Goal: Information Seeking & Learning: Learn about a topic

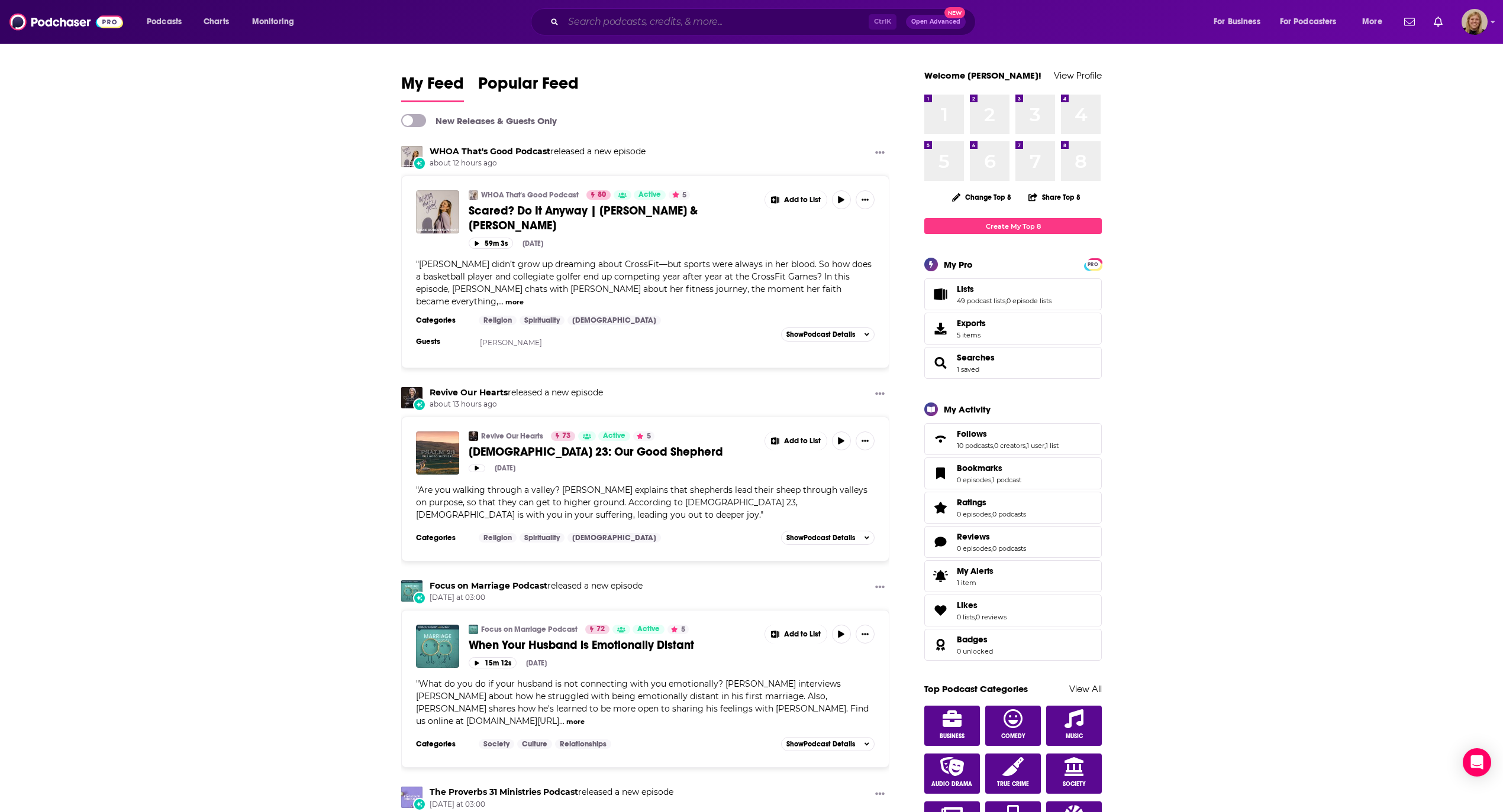
click at [638, 17] on input "Search podcasts, credits, & more..." at bounding box center [715, 22] width 305 height 19
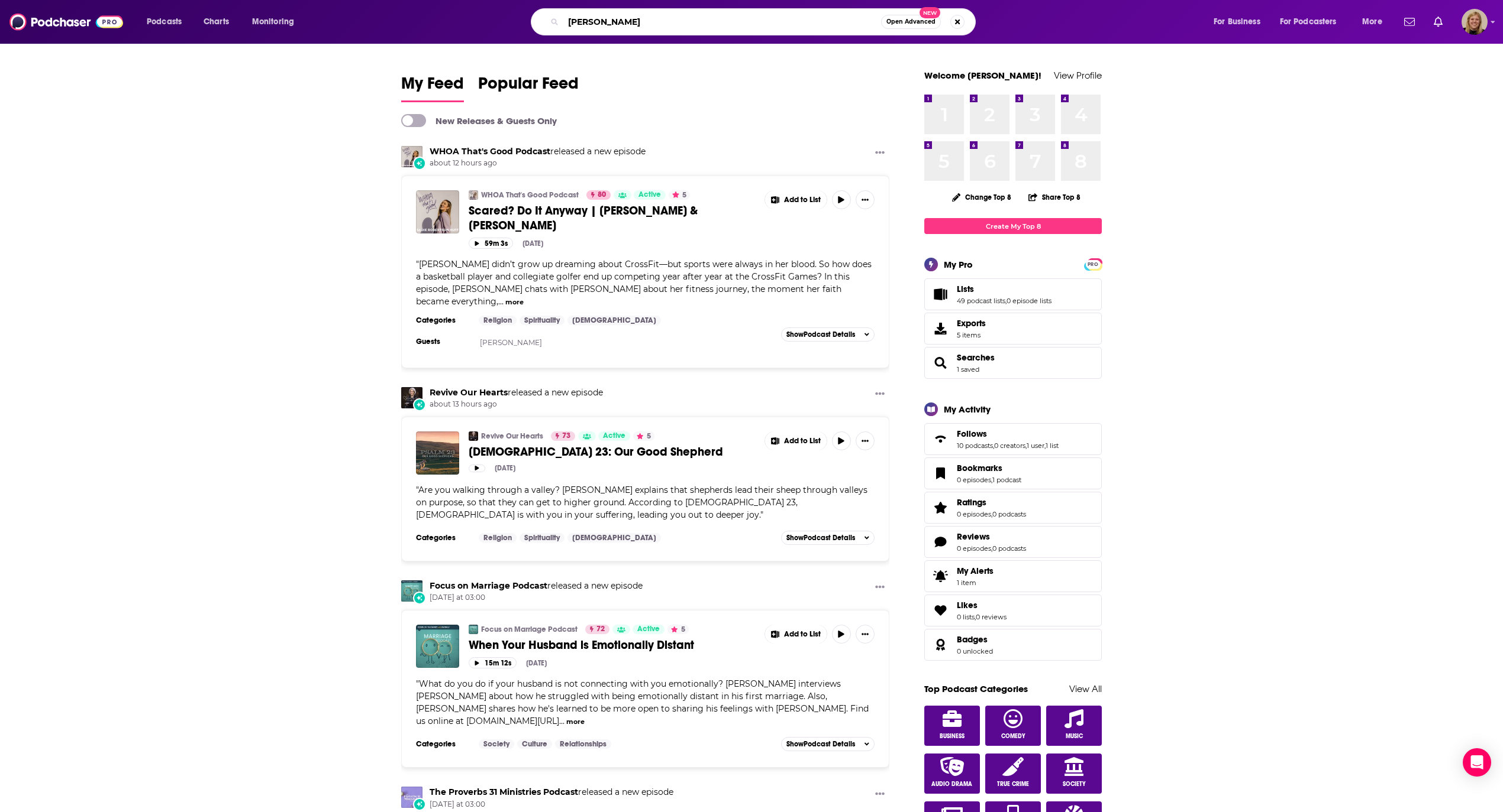
type input "brenna blain"
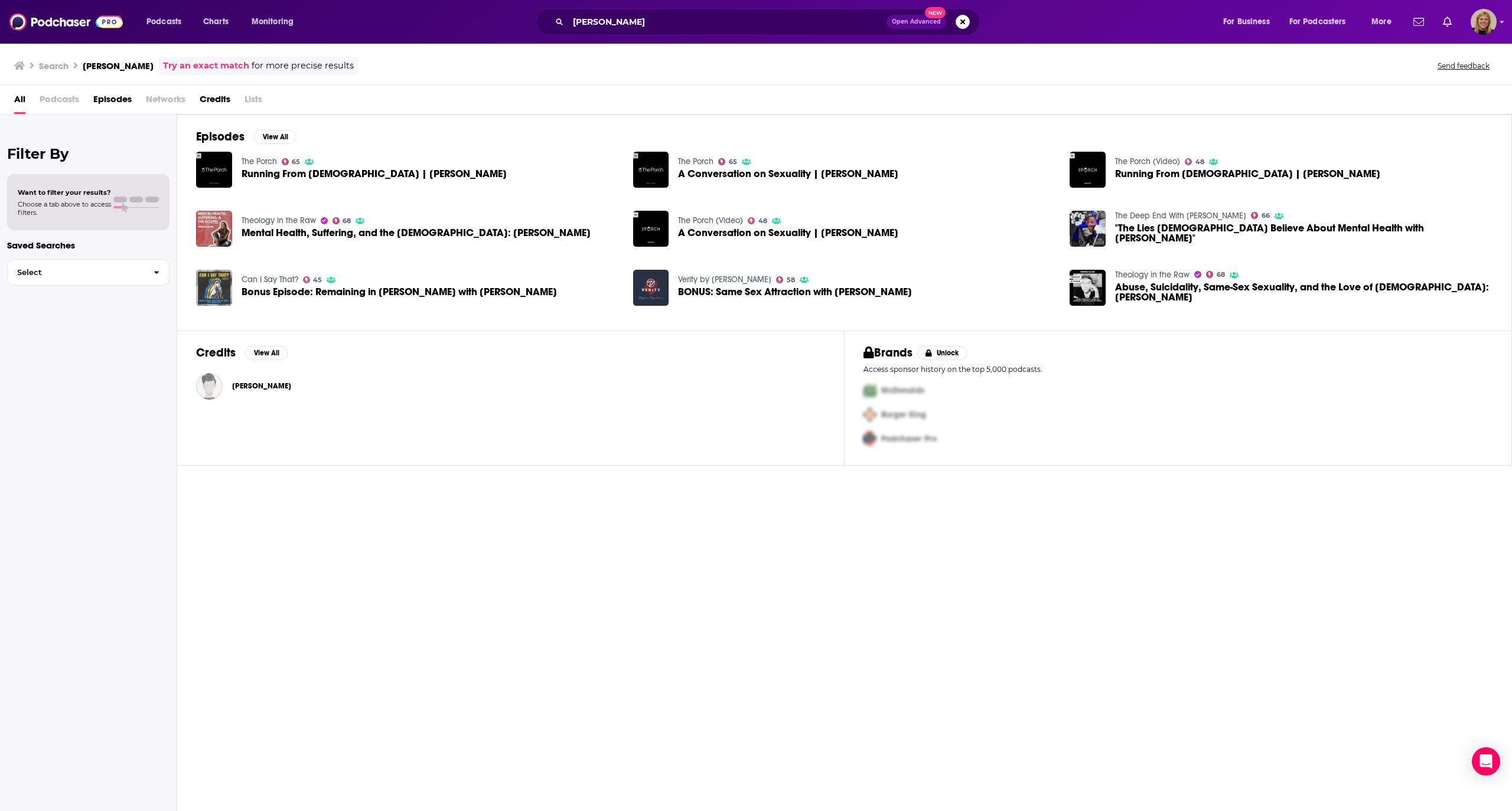
click at [210, 291] on img "Bonus Episode: Remaining in Christ with Brenna Blain" at bounding box center [215, 289] width 36 height 36
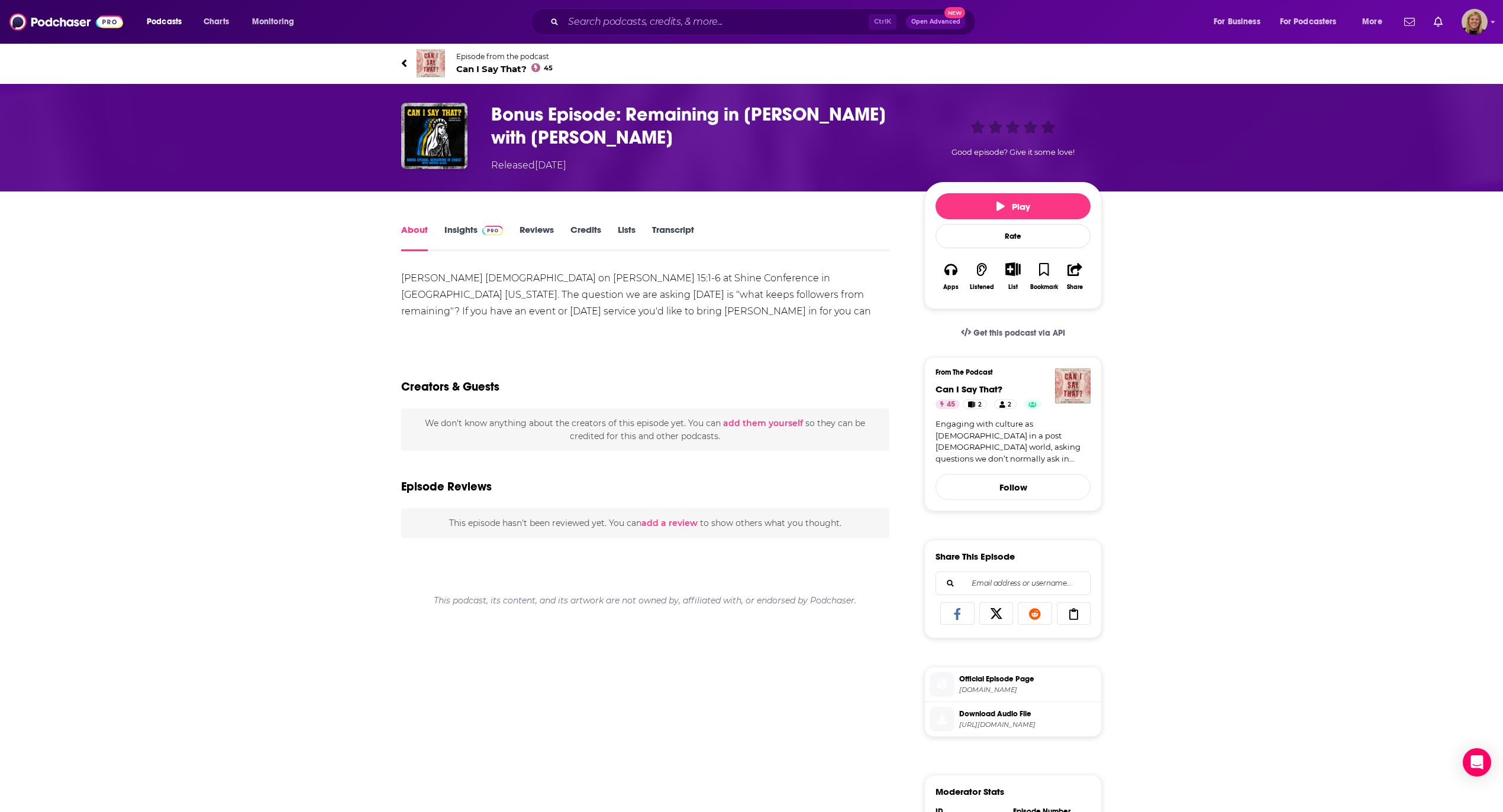
click at [468, 76] on link "Episode from the podcast Can I Say That? 45" at bounding box center [751, 63] width 700 height 29
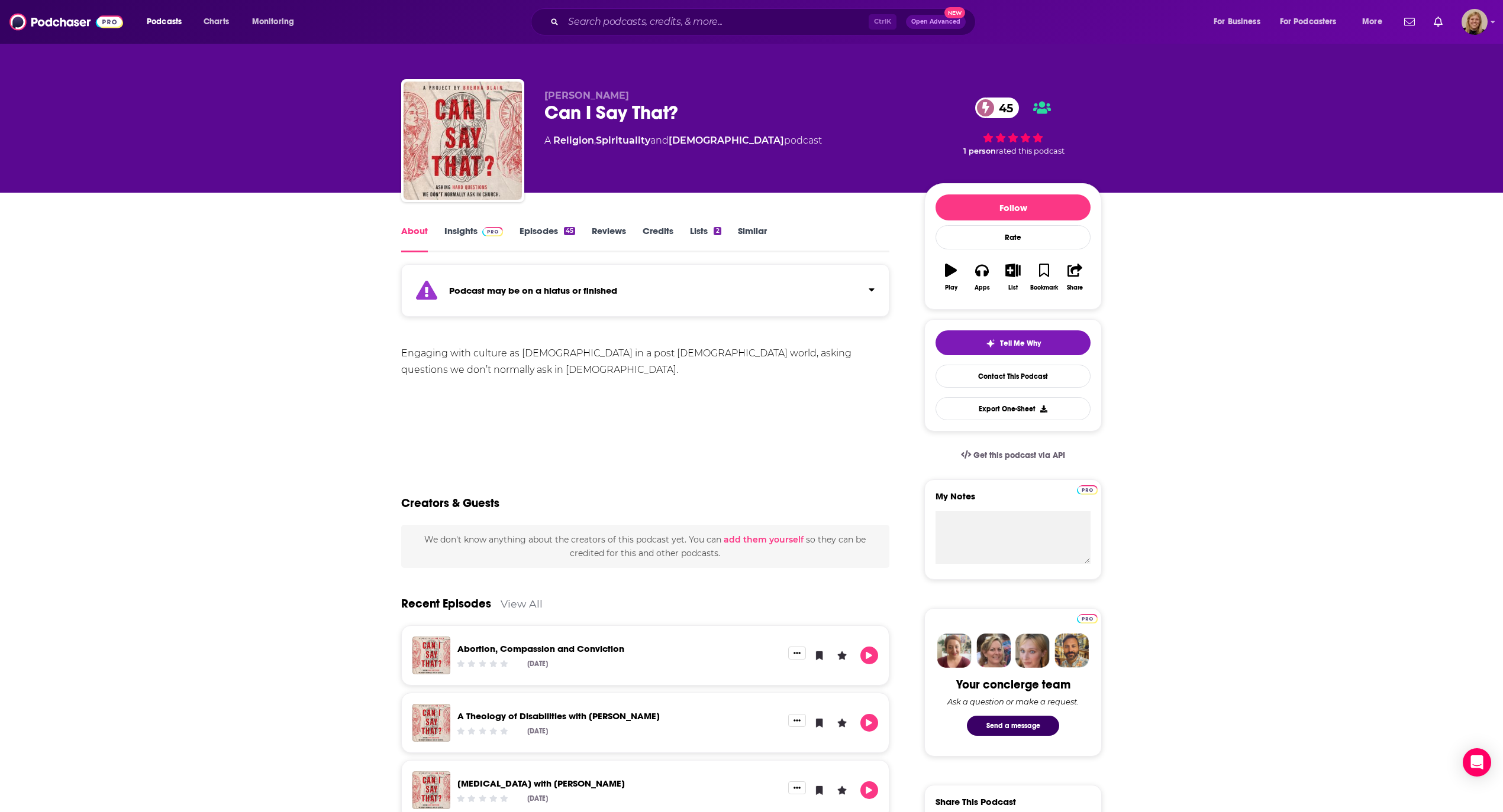
click at [884, 289] on div "Podcast may be on a hiatus or finished" at bounding box center [645, 290] width 488 height 53
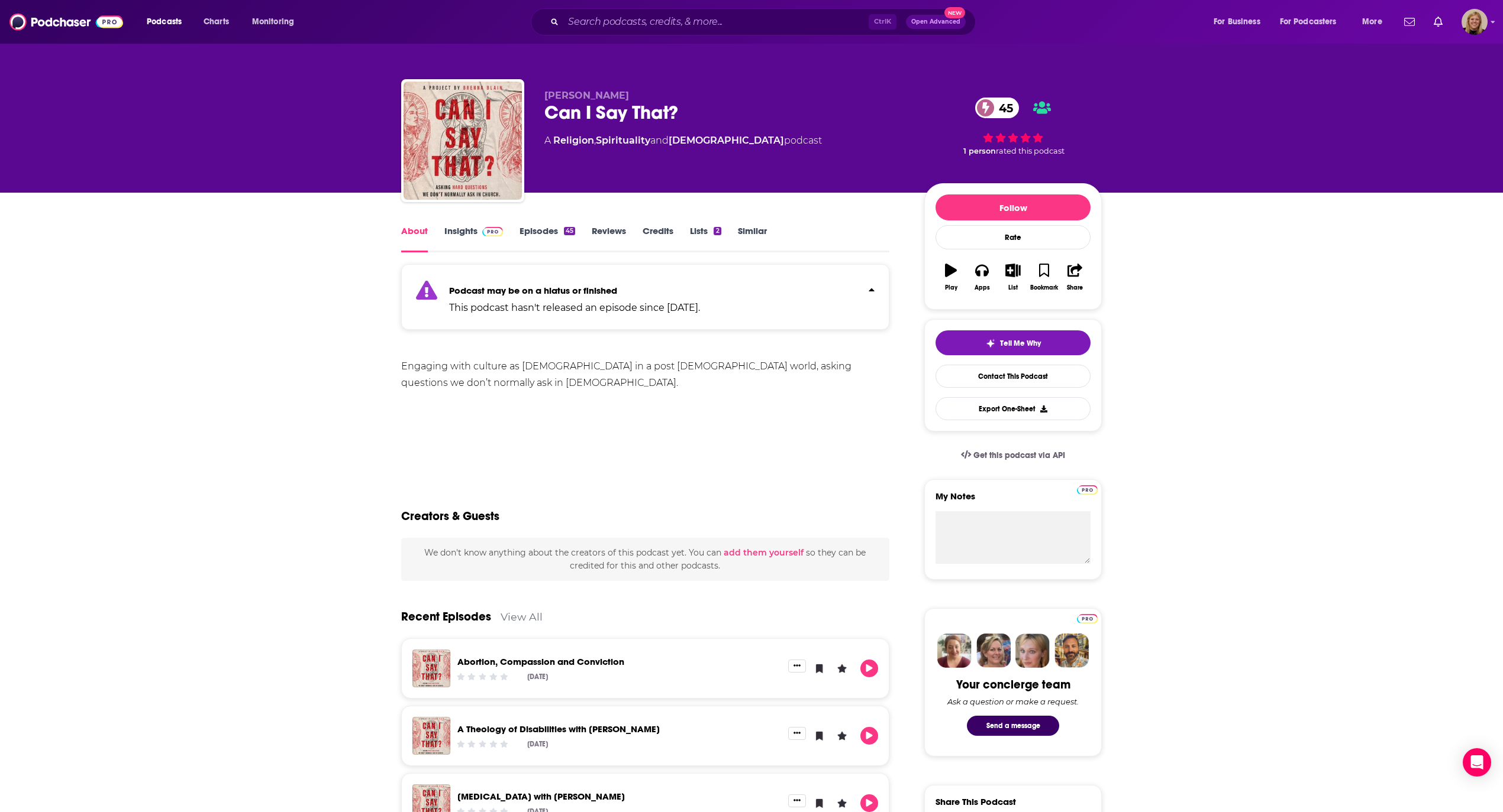
click at [460, 232] on link "Insights" at bounding box center [473, 239] width 59 height 27
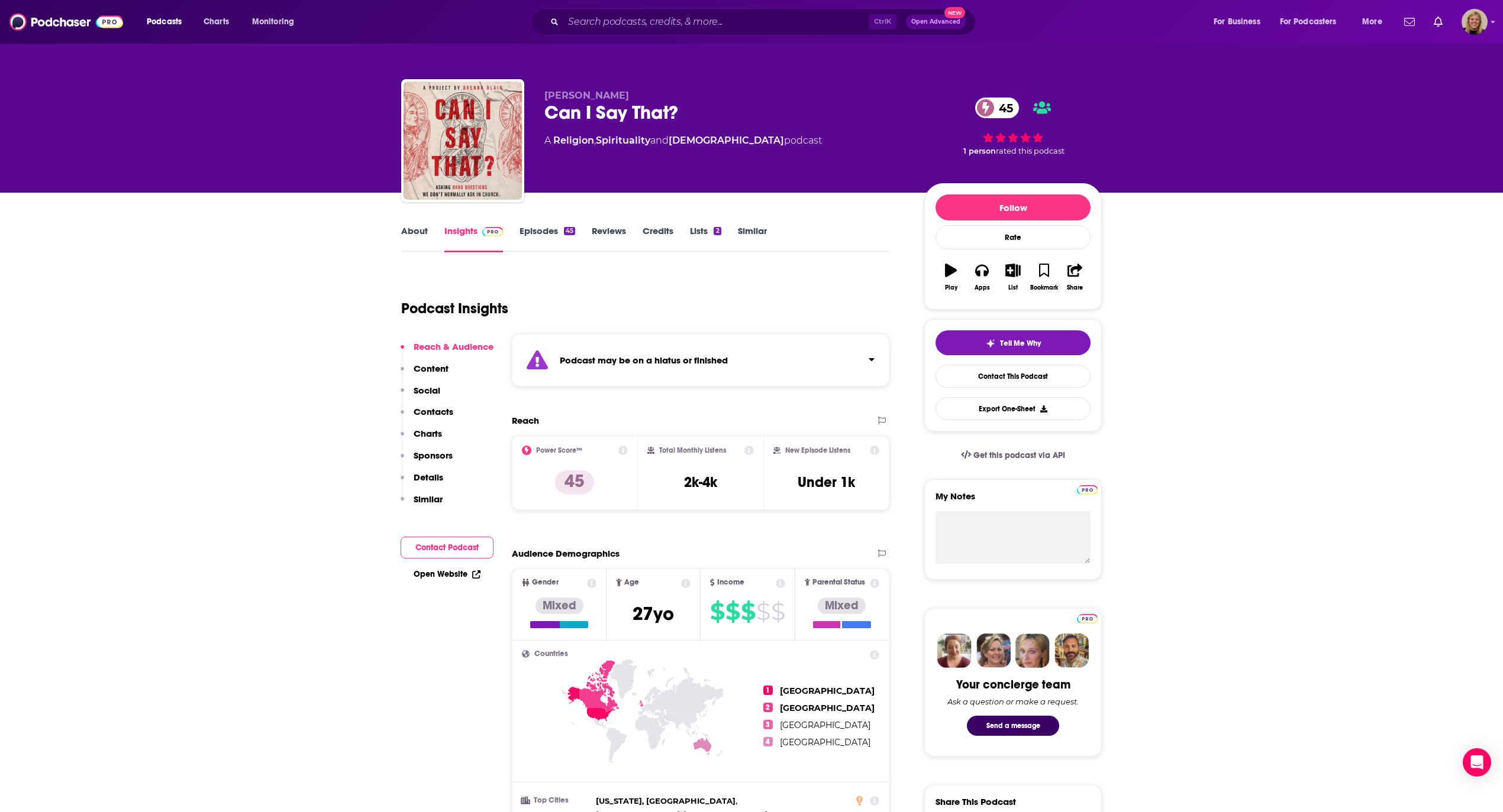
click at [653, 366] on div "Podcast may be on a hiatus or finished" at bounding box center [700, 360] width 377 height 53
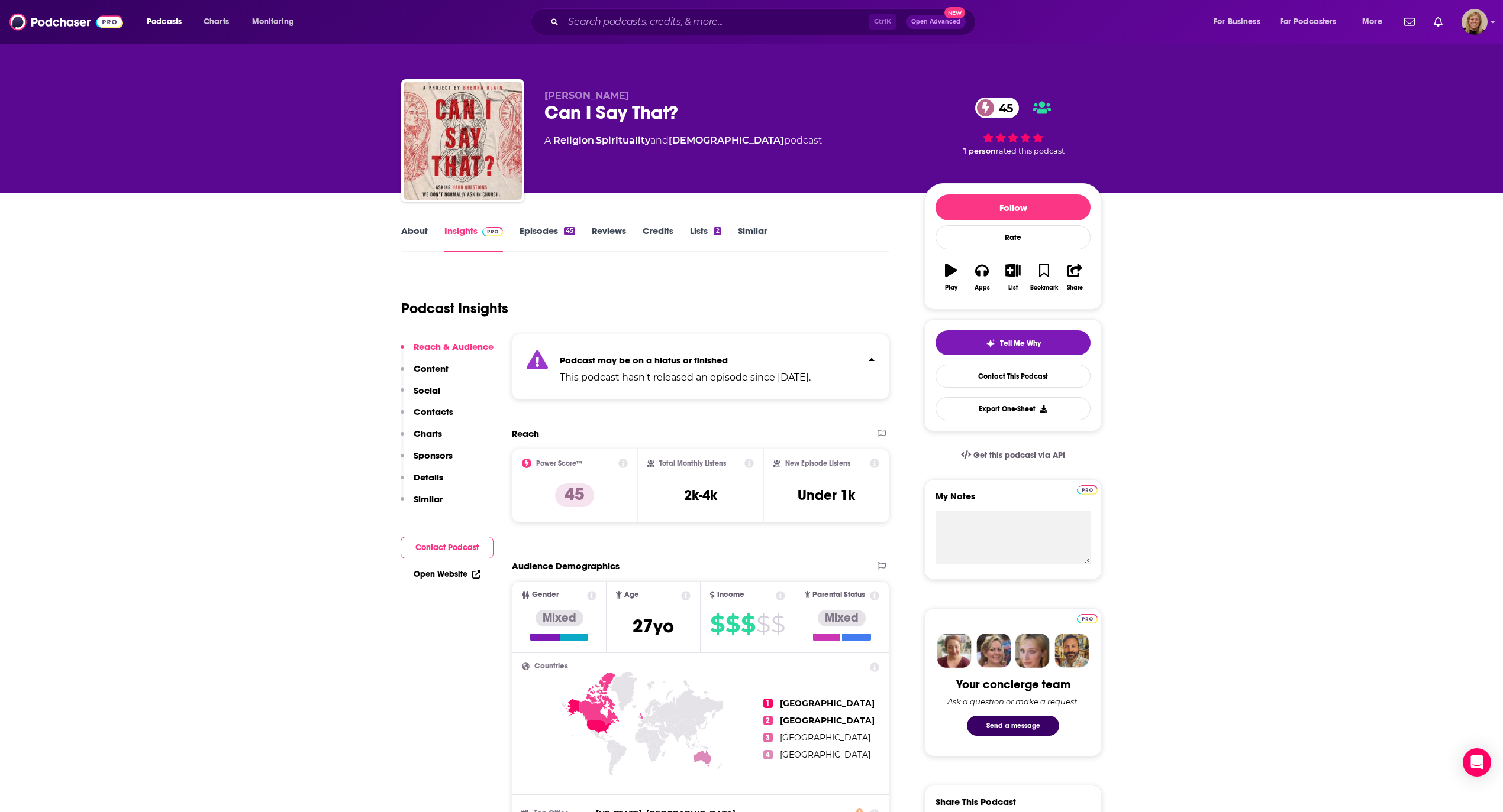
click at [523, 228] on link "Episodes 45" at bounding box center [547, 239] width 56 height 27
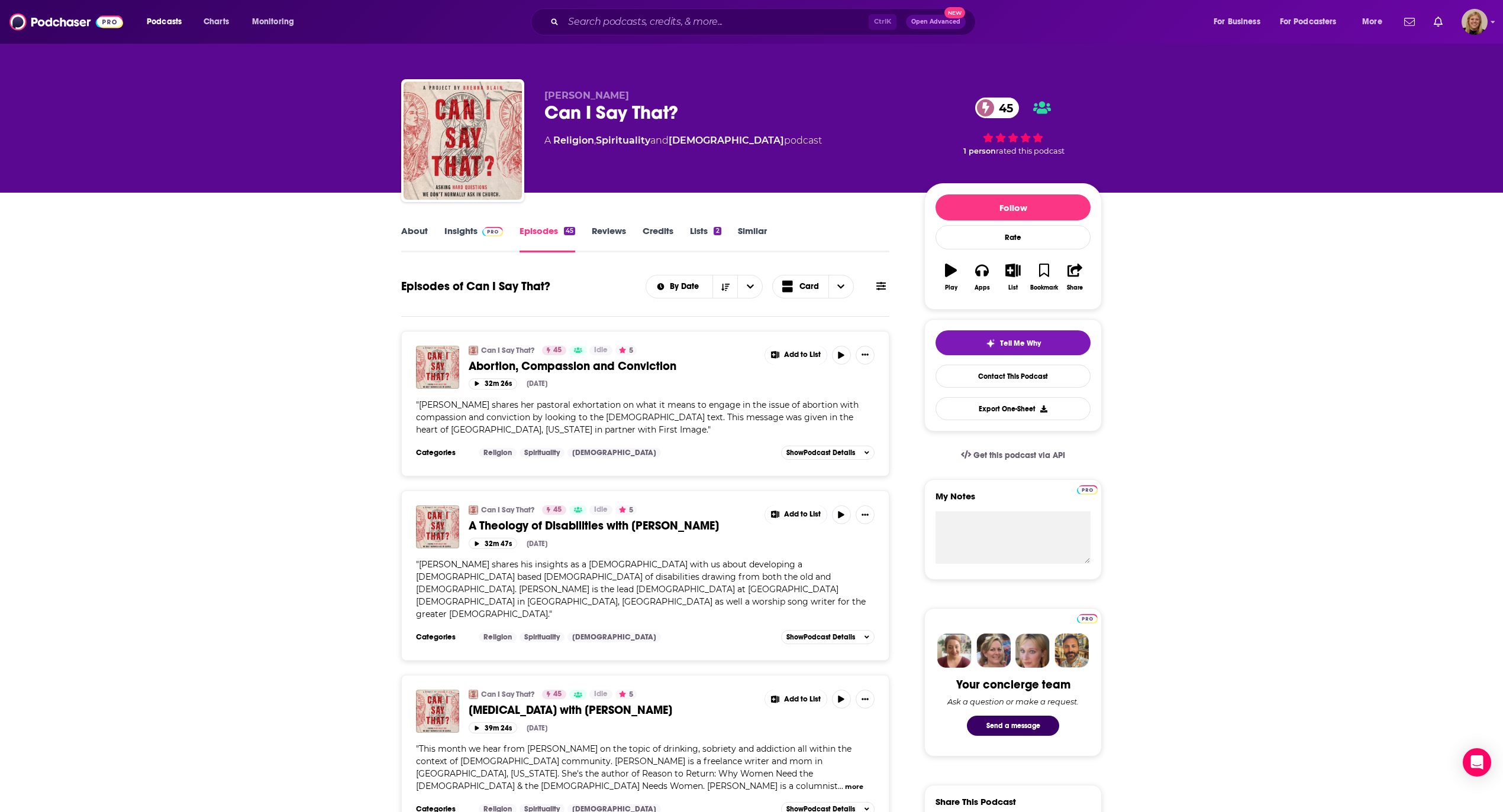
click at [412, 229] on link "About" at bounding box center [415, 239] width 27 height 27
